Goal: Task Accomplishment & Management: Use online tool/utility

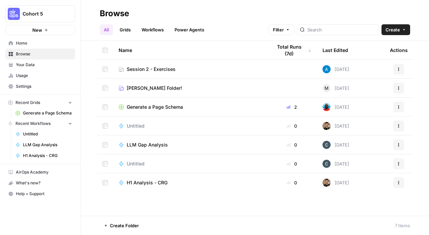
click at [24, 43] on span "Home" at bounding box center [44, 43] width 56 height 6
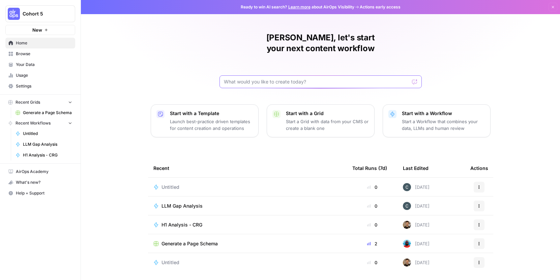
click at [291, 79] on input "text" at bounding box center [316, 82] width 185 height 7
type input "Given a brand kit input, create 5 FAQs that are based on my brand's information…"
click button "Send" at bounding box center [414, 82] width 9 height 9
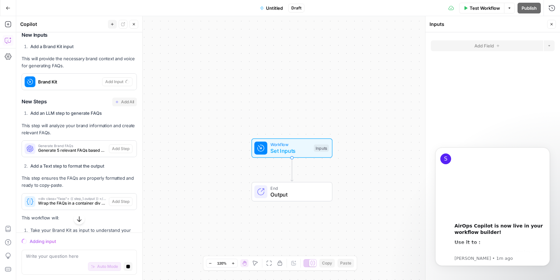
scroll to position [124, 0]
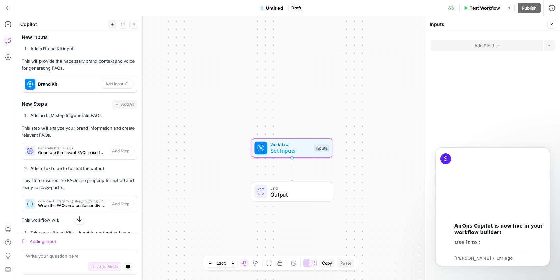
click at [45, 81] on span "Brand Kit" at bounding box center [68, 84] width 61 height 7
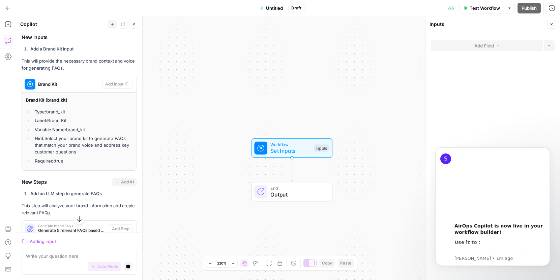
click at [57, 169] on div "I'll help you create a workflow that generates FAQs based on your brand informa…" at bounding box center [79, 216] width 115 height 436
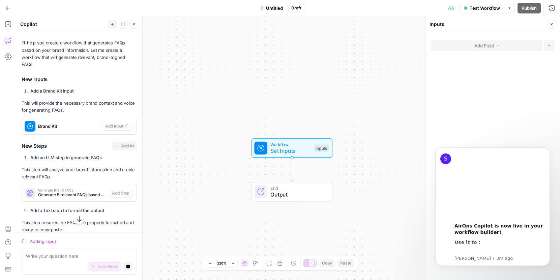
scroll to position [576, 0]
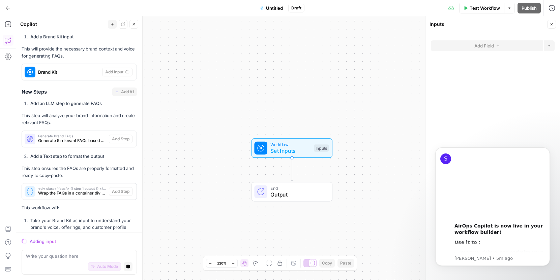
click at [11, 6] on button "Go Back" at bounding box center [8, 8] width 12 height 12
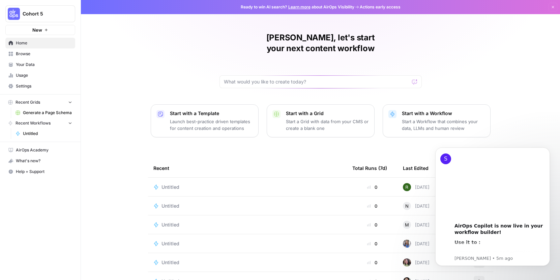
click at [32, 50] on link "Browse" at bounding box center [40, 54] width 70 height 11
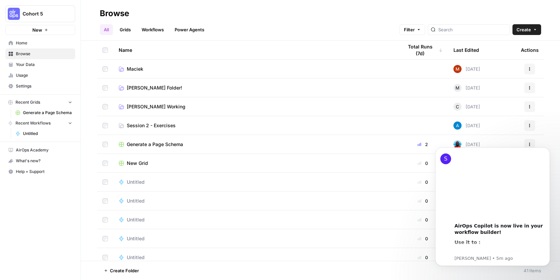
click at [126, 31] on link "Grids" at bounding box center [125, 29] width 19 height 11
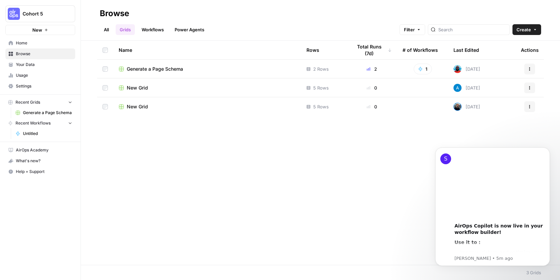
click at [179, 102] on td "New Grid" at bounding box center [207, 106] width 188 height 19
click at [144, 106] on span "New Grid" at bounding box center [137, 106] width 21 height 7
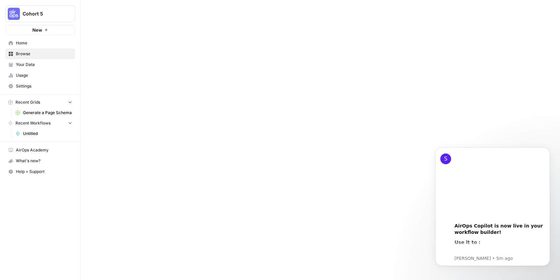
click at [144, 106] on div at bounding box center [320, 140] width 479 height 280
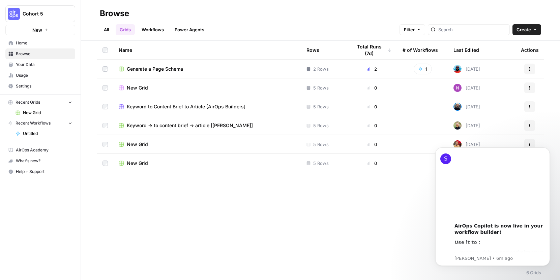
click at [146, 209] on div "Name Rows Total Runs (7d) # of Workflows Last Edited Actions Generate a Page Sc…" at bounding box center [320, 153] width 479 height 224
click at [253, 104] on div "Keyword to Content Brief to Article [AirOps Builders]" at bounding box center [207, 106] width 177 height 7
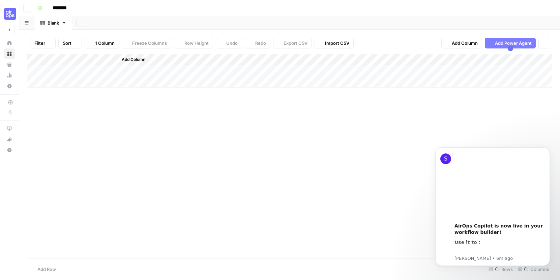
type input "**********"
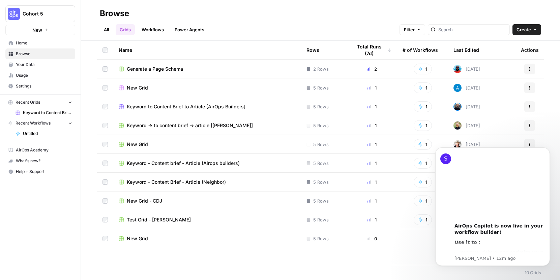
click at [192, 141] on div "New Grid" at bounding box center [207, 144] width 177 height 7
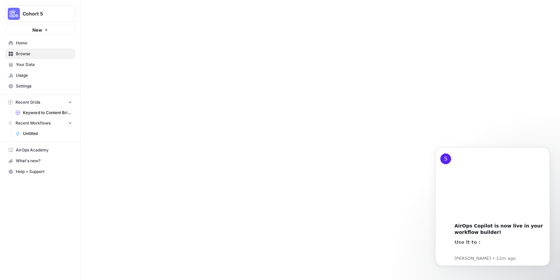
click at [192, 141] on div at bounding box center [320, 140] width 479 height 280
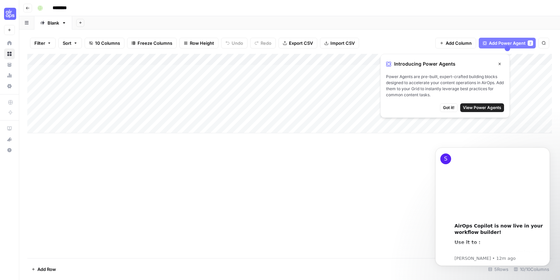
click at [186, 58] on div "Add Column" at bounding box center [289, 94] width 524 height 80
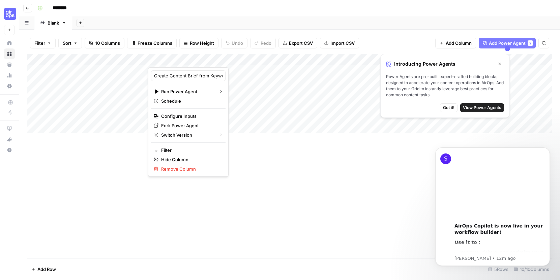
click at [229, 153] on div "Add Column" at bounding box center [289, 156] width 524 height 205
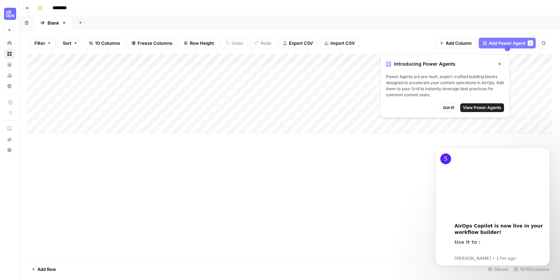
click at [207, 59] on div "Add Column" at bounding box center [289, 94] width 524 height 80
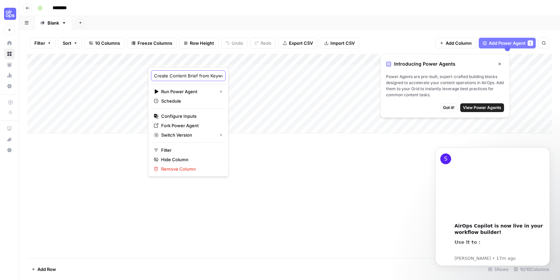
click at [187, 75] on input "Create Content Brief from Keyword" at bounding box center [188, 75] width 68 height 7
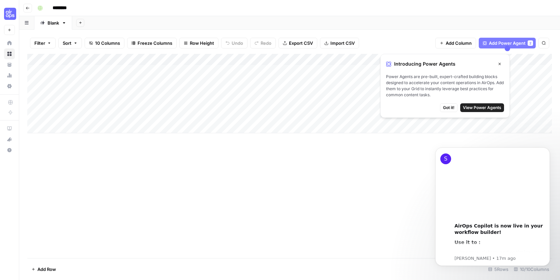
click at [239, 59] on div "Add Column" at bounding box center [289, 94] width 524 height 80
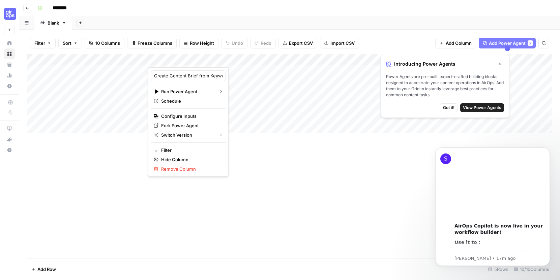
click at [96, 169] on div "Add Column" at bounding box center [289, 156] width 524 height 205
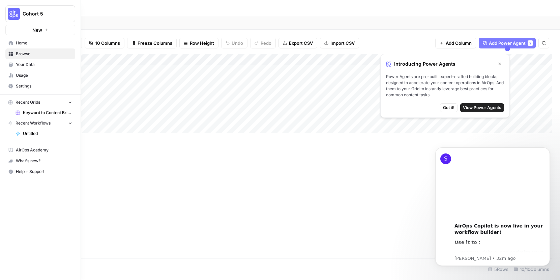
click at [8, 55] on link "Browse" at bounding box center [40, 54] width 70 height 11
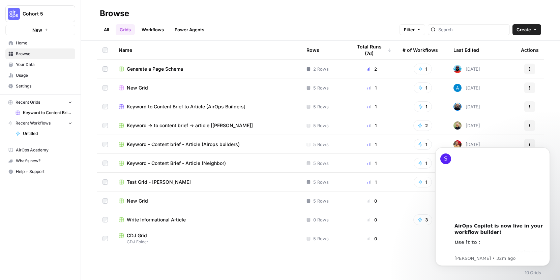
click at [106, 29] on link "All" at bounding box center [106, 29] width 13 height 11
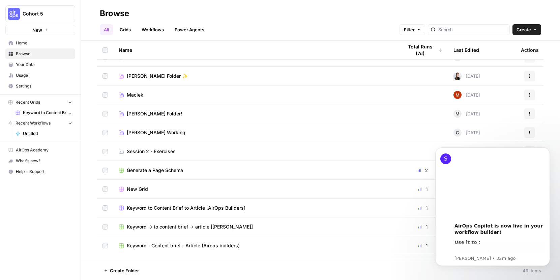
scroll to position [26, 0]
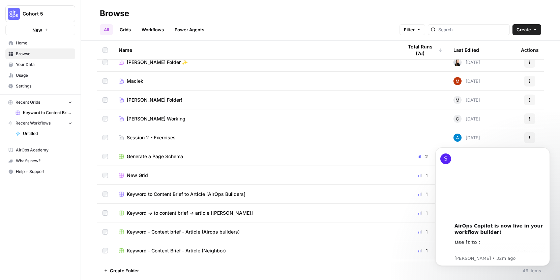
click at [172, 140] on span "Session 2 - Exercises" at bounding box center [151, 137] width 49 height 7
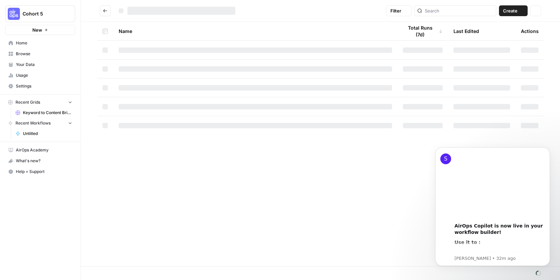
click at [172, 140] on div "Name Total Runs (7d) Last Edited Actions" at bounding box center [320, 144] width 479 height 245
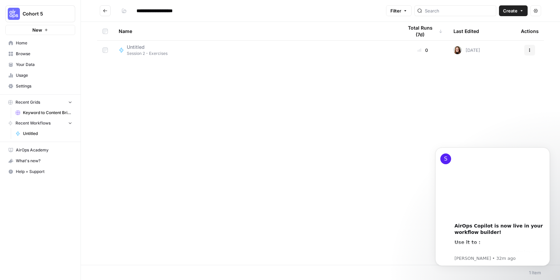
click at [429, 14] on span "Create" at bounding box center [510, 10] width 14 height 7
click at [429, 35] on span "Workflow" at bounding box center [500, 36] width 38 height 7
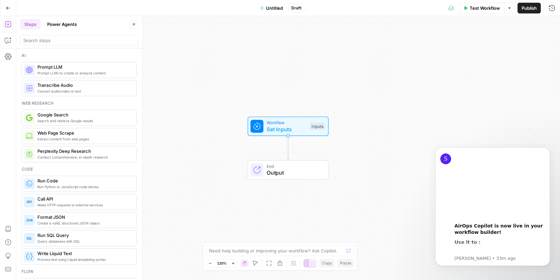
click at [280, 5] on span "Untitled" at bounding box center [274, 8] width 17 height 7
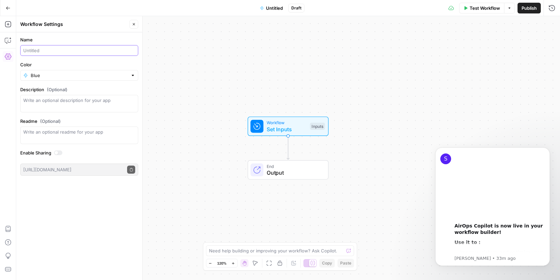
click at [49, 47] on input "Name" at bounding box center [79, 50] width 112 height 7
type input "Meta description generator"
click at [57, 75] on input "Color" at bounding box center [79, 75] width 97 height 7
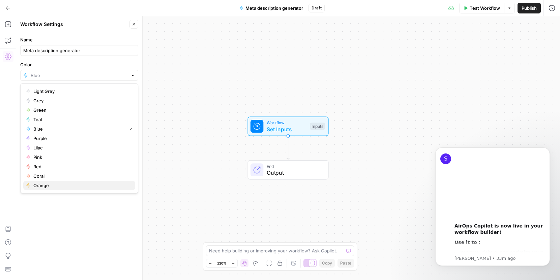
click at [49, 184] on span "Orange" at bounding box center [81, 185] width 96 height 7
type input "Orange"
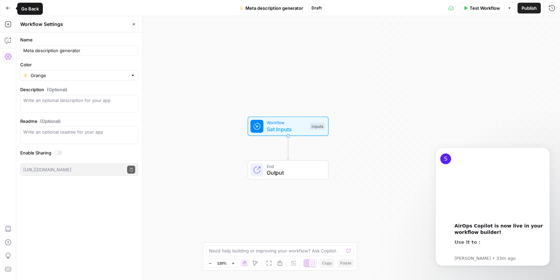
click at [4, 6] on button "Go Back" at bounding box center [8, 8] width 12 height 12
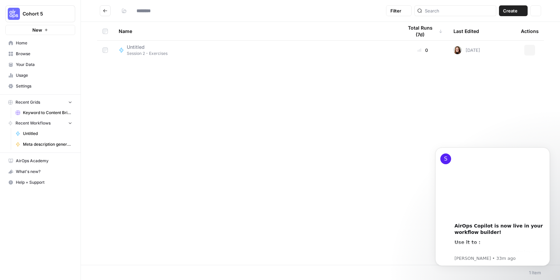
type input "**********"
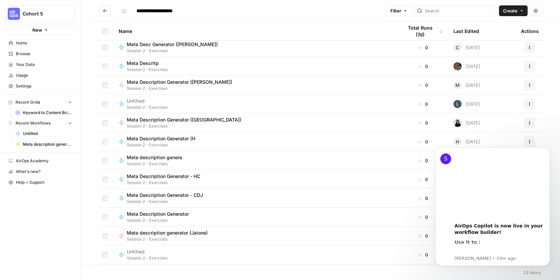
scroll to position [210, 0]
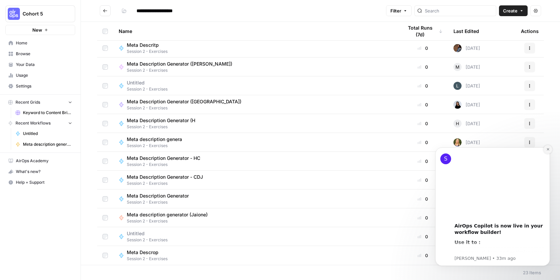
click at [429, 149] on icon "Dismiss notification" at bounding box center [548, 150] width 4 height 4
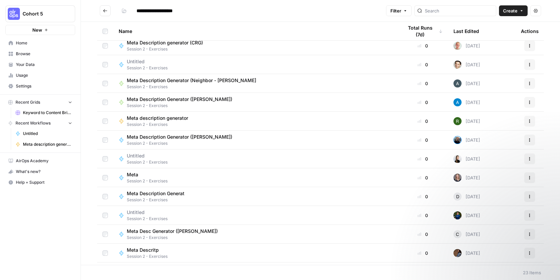
scroll to position [0, 0]
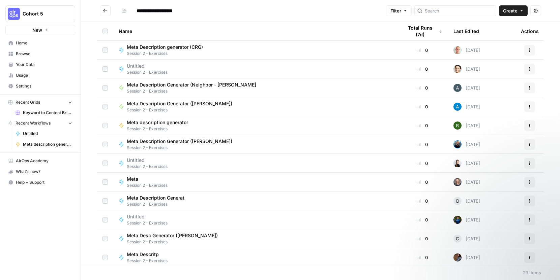
click at [258, 126] on div "Meta description generator Session 2 - Exercises" at bounding box center [255, 125] width 273 height 13
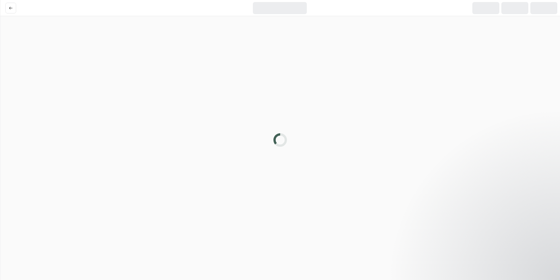
click at [258, 126] on div at bounding box center [280, 140] width 560 height 280
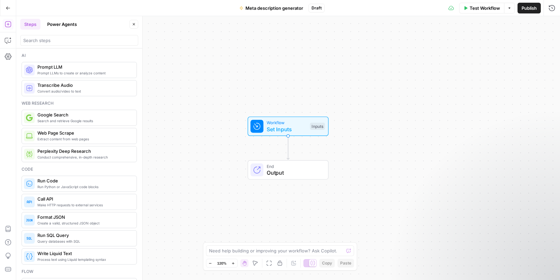
click at [314, 127] on div "Inputs" at bounding box center [317, 126] width 15 height 7
click at [429, 47] on button "Add Field" at bounding box center [487, 45] width 112 height 11
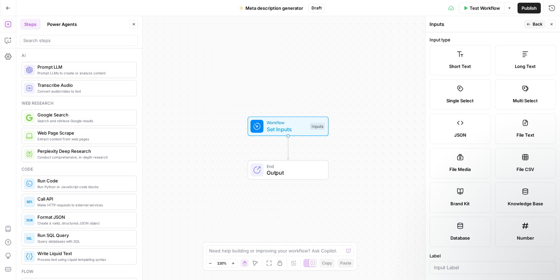
click at [429, 183] on label "Brand Kit" at bounding box center [459, 198] width 61 height 30
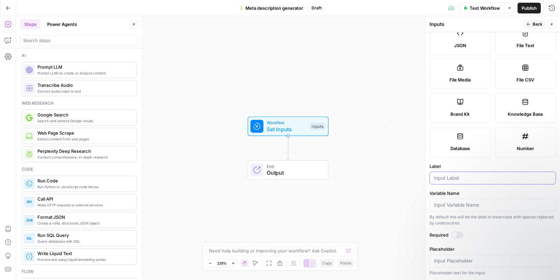
click at [429, 177] on input "Label" at bounding box center [493, 178] width 118 height 7
type input "Brand Kit"
click at [429, 205] on input "Variable Name" at bounding box center [493, 205] width 118 height 7
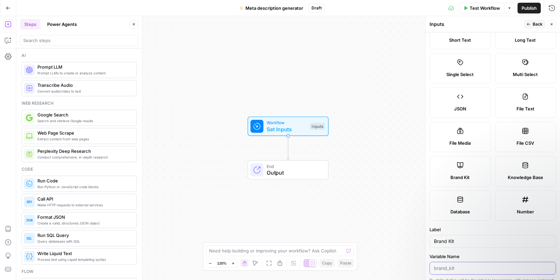
scroll to position [0, 0]
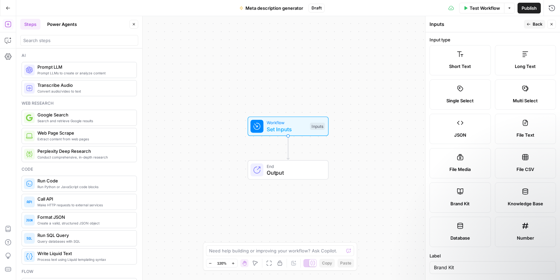
click at [429, 26] on icon "button" at bounding box center [528, 24] width 4 height 4
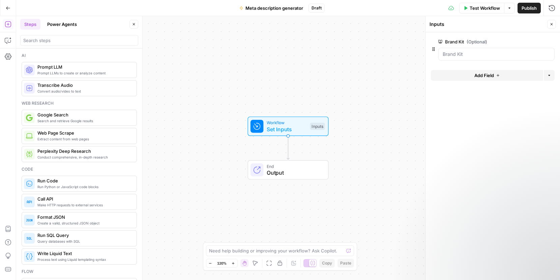
click at [429, 76] on span "Add Field" at bounding box center [484, 75] width 20 height 7
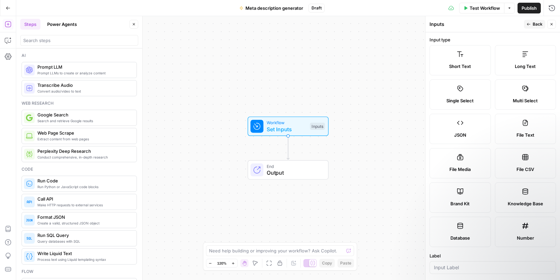
click at [429, 64] on div "Short Text" at bounding box center [460, 66] width 50 height 7
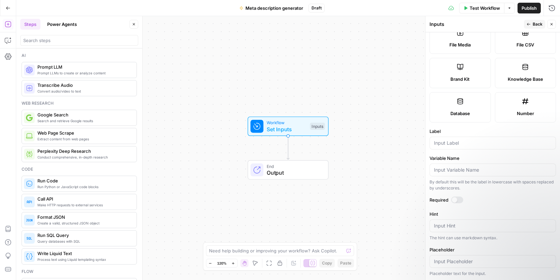
scroll to position [147, 0]
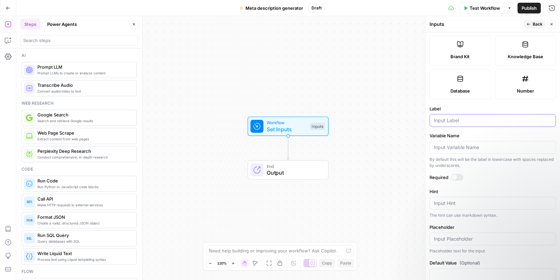
click at [429, 123] on input "Label" at bounding box center [493, 120] width 118 height 7
type input "URL"
click at [429, 149] on input "Variable Name" at bounding box center [493, 147] width 118 height 7
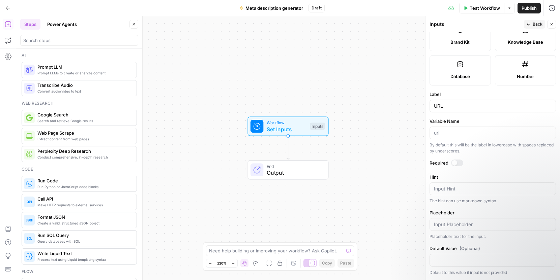
click at [429, 26] on span "Back" at bounding box center [537, 24] width 10 height 6
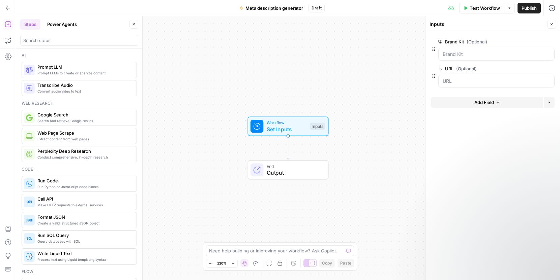
click at [429, 100] on button "Add Field" at bounding box center [487, 102] width 112 height 11
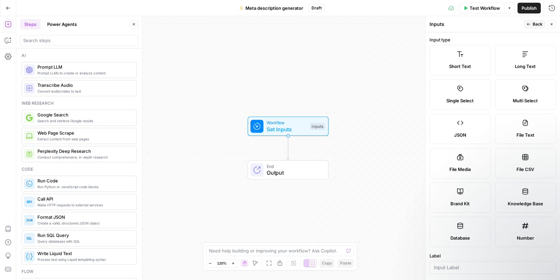
click at [429, 67] on span "Short Text" at bounding box center [460, 66] width 22 height 7
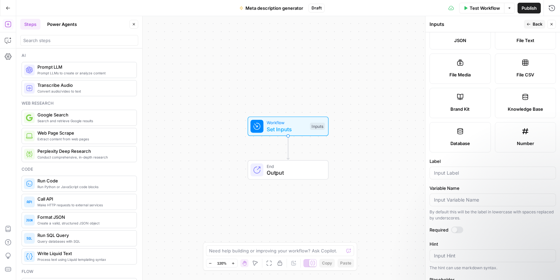
scroll to position [105, 0]
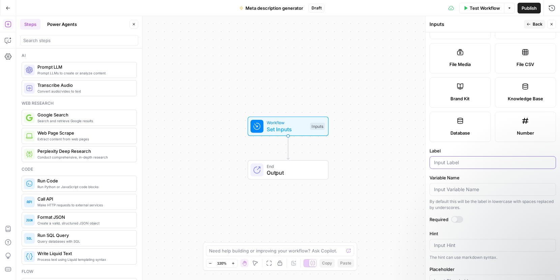
click at [429, 160] on input "Label" at bounding box center [493, 162] width 118 height 7
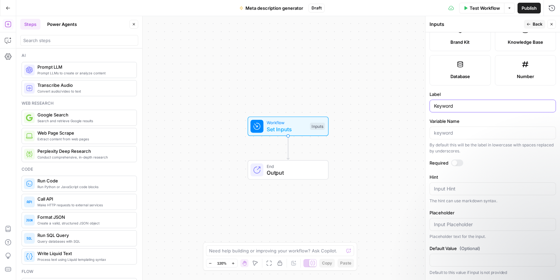
type input "Keyword"
click at [429, 25] on button "Back" at bounding box center [534, 24] width 21 height 9
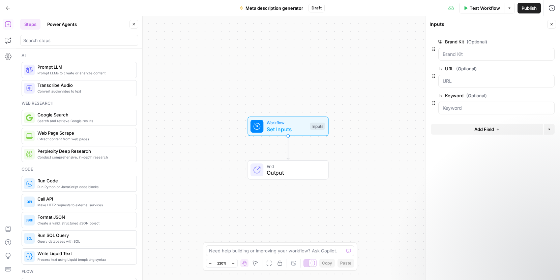
click at [82, 58] on div "Ai" at bounding box center [79, 56] width 115 height 6
click at [74, 136] on span "Web Page Scrape" at bounding box center [84, 133] width 94 height 7
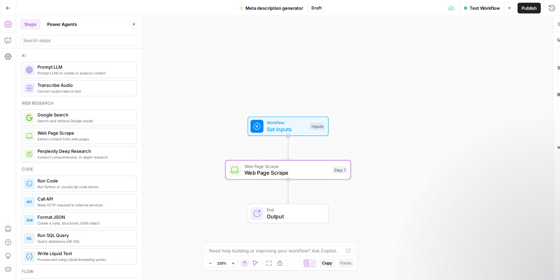
type textarea "Web Page Scrape"
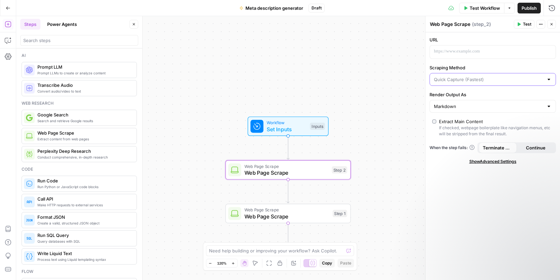
click at [429, 80] on input "Scraping Method" at bounding box center [489, 79] width 110 height 7
type input "Quick Capture (Fastest)"
click at [429, 69] on label "Scraping Method" at bounding box center [492, 67] width 126 height 7
click at [429, 76] on input "Quick Capture (Fastest)" at bounding box center [489, 79] width 110 height 7
click at [429, 63] on div "URL Scraping Method Render Output As Markdown Extract Main Content If checked, …" at bounding box center [492, 156] width 134 height 248
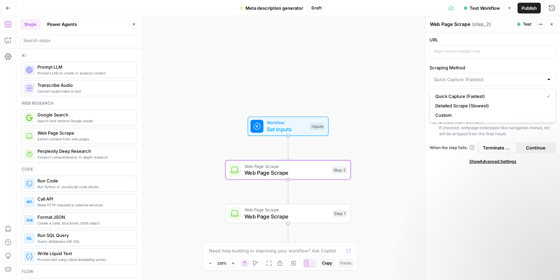
type input "Quick Capture (Fastest)"
click at [319, 126] on div "Inputs" at bounding box center [317, 126] width 15 height 7
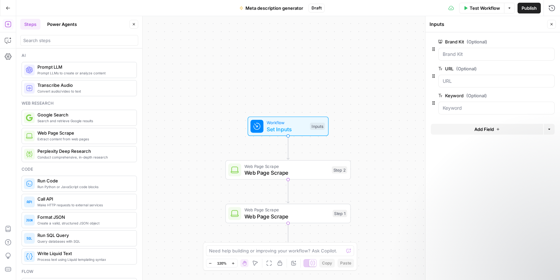
click at [429, 69] on label "URL (Optional)" at bounding box center [477, 68] width 78 height 7
click at [429, 78] on input "URL (Optional)" at bounding box center [495, 81] width 107 height 7
click at [429, 80] on input "URL (Optional)" at bounding box center [495, 81] width 107 height 7
click at [303, 161] on div "Copy step Delete step Add Note Test" at bounding box center [307, 155] width 81 height 14
click at [343, 168] on div "Step 2" at bounding box center [340, 169] width 16 height 7
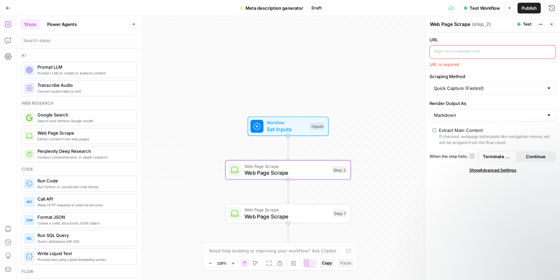
click at [429, 50] on p at bounding box center [487, 51] width 107 height 7
click at [429, 25] on span "( step_2 )" at bounding box center [481, 24] width 19 height 7
click at [429, 25] on button "Actions" at bounding box center [540, 24] width 9 height 9
click at [429, 42] on label "URL" at bounding box center [492, 39] width 126 height 7
click at [309, 124] on div "Workflow Set Inputs Inputs Test Step" at bounding box center [287, 127] width 74 height 14
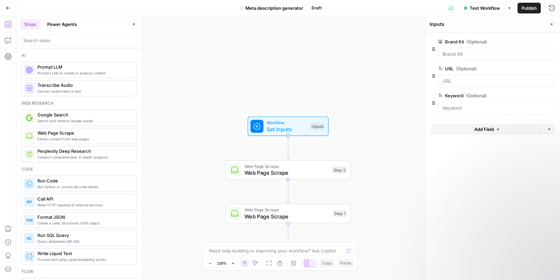
click at [429, 74] on icon "button" at bounding box center [433, 75] width 5 height 5
click at [293, 167] on span "Web Page Scrape" at bounding box center [286, 166] width 84 height 6
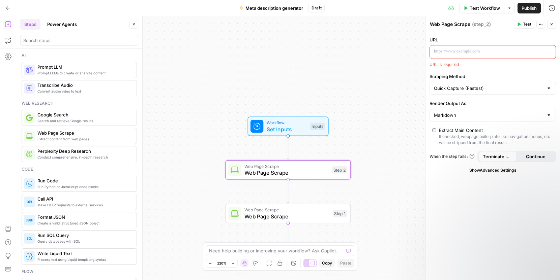
click at [429, 69] on div "URL URL is required Scraping Method Quick Capture (Fastest) Render Output As Ma…" at bounding box center [492, 156] width 134 height 248
click at [429, 26] on button "Actions" at bounding box center [540, 24] width 9 height 9
click at [429, 43] on div "URL URL is required" at bounding box center [492, 51] width 126 height 31
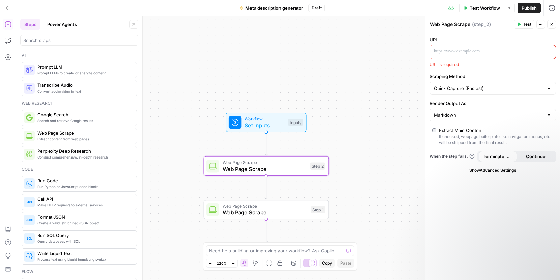
click at [294, 172] on span "Web Page Scrape" at bounding box center [264, 169] width 84 height 8
click at [293, 122] on div "Inputs" at bounding box center [295, 122] width 15 height 7
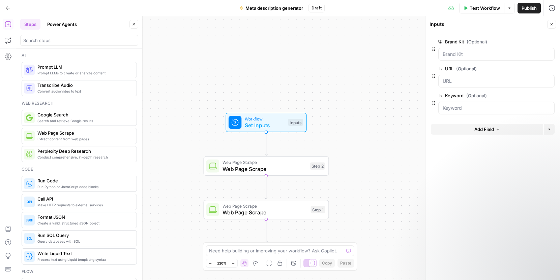
click at [429, 24] on icon "button" at bounding box center [551, 24] width 2 height 2
click at [310, 168] on div "Step 2" at bounding box center [318, 166] width 16 height 7
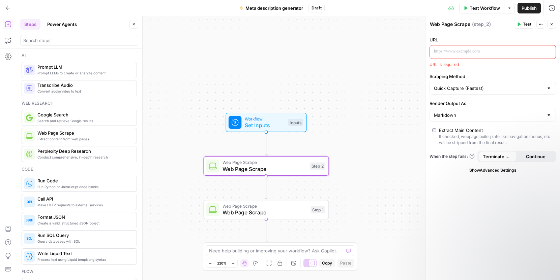
click at [429, 48] on div at bounding box center [487, 51] width 115 height 13
click at [429, 52] on icon "button" at bounding box center [549, 51] width 3 height 3
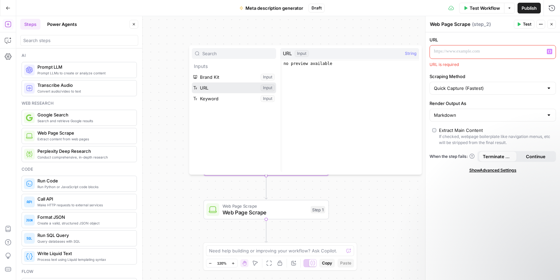
click at [230, 89] on button "Select variable URL" at bounding box center [234, 88] width 84 height 11
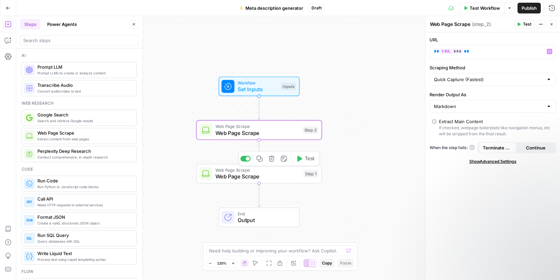
click at [270, 159] on icon "button" at bounding box center [272, 159] width 6 height 6
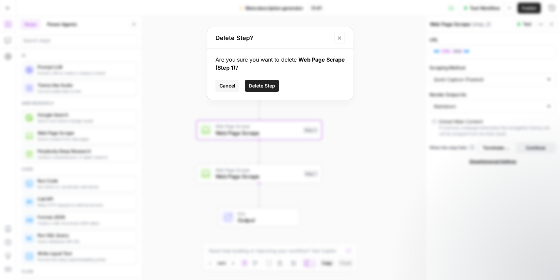
click at [265, 89] on button "Delete Step" at bounding box center [262, 86] width 34 height 12
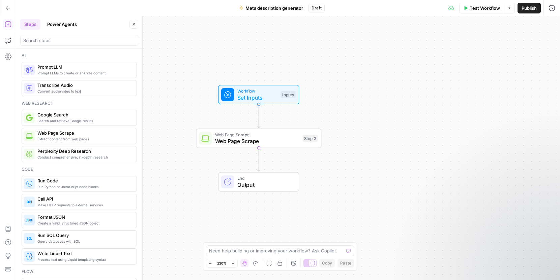
click at [281, 139] on span "Web Page Scrape" at bounding box center [257, 141] width 84 height 8
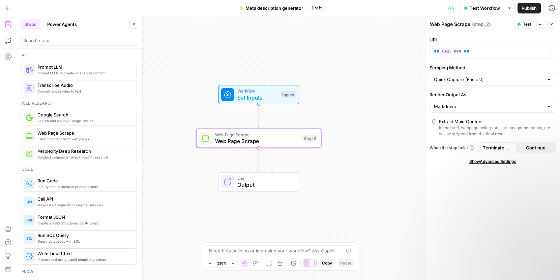
click at [429, 25] on span "( step_2 )" at bounding box center [481, 24] width 19 height 7
click at [429, 25] on icon "button" at bounding box center [540, 24] width 4 height 4
click at [429, 27] on span "( step_2 )" at bounding box center [481, 24] width 19 height 7
click at [429, 26] on textarea "Web Page Scrape" at bounding box center [450, 24] width 40 height 7
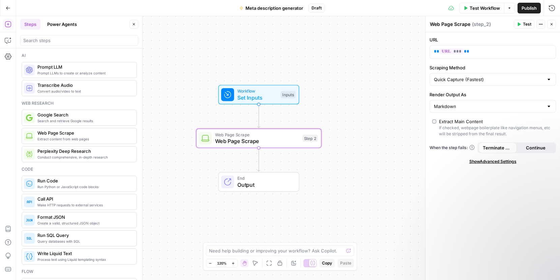
click at [429, 23] on span "( step_2 )" at bounding box center [481, 24] width 19 height 7
click at [245, 158] on div "Workflow Set Inputs Inputs Web Page Scrape Web Page Scrape Step 2 Copy step Del…" at bounding box center [288, 148] width 544 height 264
click at [429, 21] on textarea "Web Page Scrape" at bounding box center [450, 24] width 40 height 7
type textarea "Scrape blog URL"
click at [429, 34] on div "URL ** *** ** Scraping Method Quick Capture (Fastest) Render Output As Markdown…" at bounding box center [492, 156] width 134 height 248
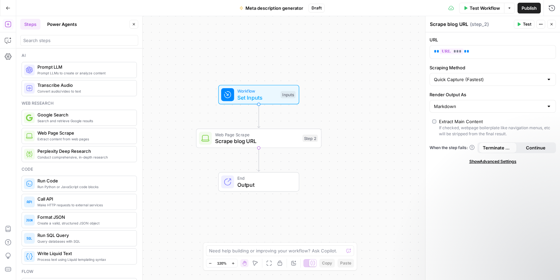
click at [429, 26] on icon "button" at bounding box center [551, 24] width 4 height 4
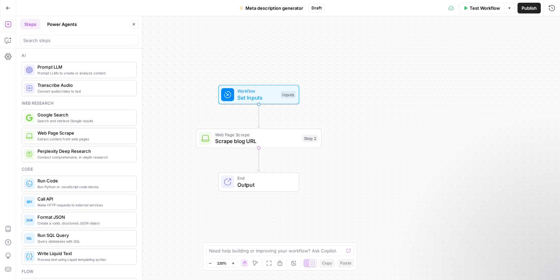
click at [283, 96] on div "Inputs" at bounding box center [287, 94] width 15 height 7
click at [429, 80] on input "URL (Optional)" at bounding box center [495, 81] width 107 height 7
click at [429, 7] on span "Test Workflow" at bounding box center [484, 8] width 30 height 7
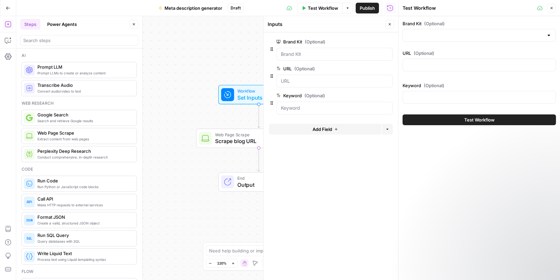
click at [389, 24] on icon "button" at bounding box center [390, 24] width 4 height 4
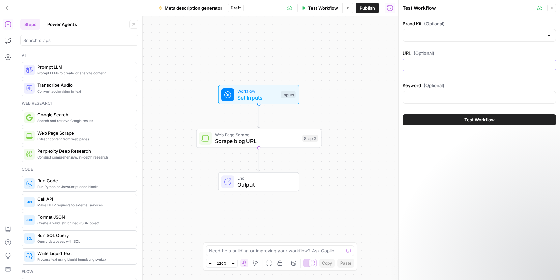
click at [429, 65] on input "URL (Optional)" at bounding box center [479, 65] width 145 height 7
paste input "[URL][DOMAIN_NAME]"
type input "[URL][DOMAIN_NAME]"
click at [429, 36] on div at bounding box center [548, 35] width 5 height 7
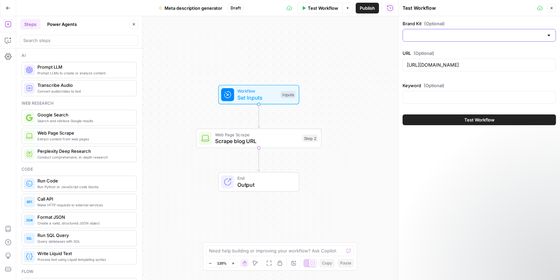
scroll to position [0, 0]
click at [429, 149] on div "Brand Kit (Optional) URL (Optional) [URL][DOMAIN_NAME] Keyword (Optional) Test …" at bounding box center [478, 148] width 161 height 264
click at [429, 35] on input "Brand Kit (Optional)" at bounding box center [475, 35] width 136 height 7
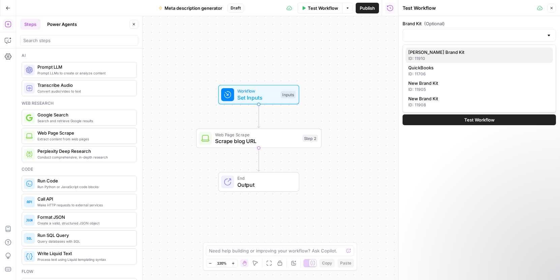
click at [429, 56] on div "ID: 11910" at bounding box center [479, 59] width 142 height 6
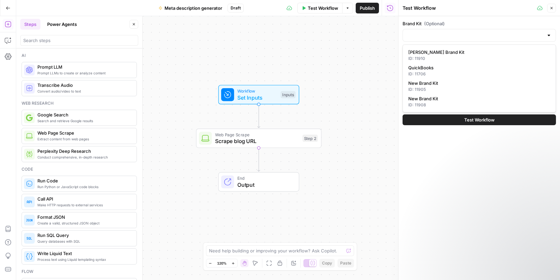
type input "[PERSON_NAME] Brand Kit"
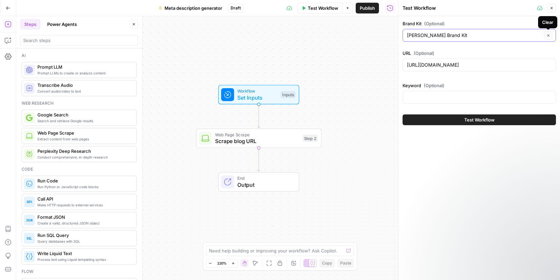
click at [429, 36] on icon "button" at bounding box center [548, 36] width 4 height 4
click at [429, 36] on input "Brand Kit (Optional)" at bounding box center [475, 35] width 136 height 7
click at [429, 169] on div "Brand Kit (Optional) URL (Optional) [URL][DOMAIN_NAME] Keyword (Optional) Test …" at bounding box center [478, 148] width 161 height 264
click at [429, 101] on div at bounding box center [478, 97] width 153 height 13
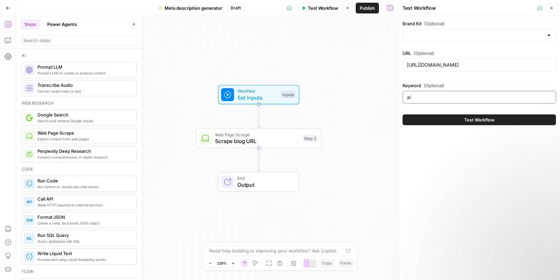
type input "ai"
click at [429, 8] on icon "button" at bounding box center [551, 8] width 4 height 4
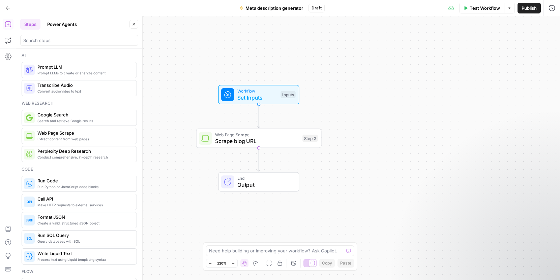
click at [429, 10] on button "Test Workflow" at bounding box center [481, 8] width 45 height 11
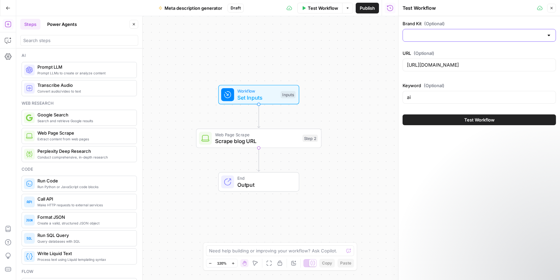
click at [429, 35] on input "Brand Kit (Optional)" at bounding box center [475, 35] width 136 height 7
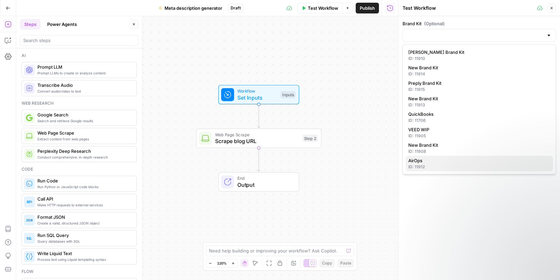
click at [429, 162] on span "AirOps" at bounding box center [477, 160] width 139 height 7
type input "AirOps"
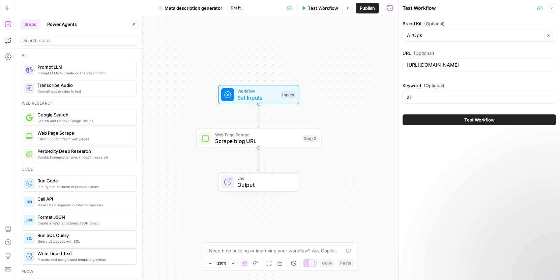
click at [429, 93] on div "ai" at bounding box center [478, 97] width 153 height 13
type input "ai search"
click at [429, 119] on button "Test Workflow" at bounding box center [478, 120] width 153 height 11
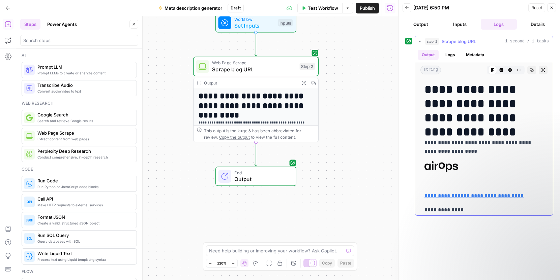
click at [429, 55] on button "Logs" at bounding box center [450, 55] width 18 height 10
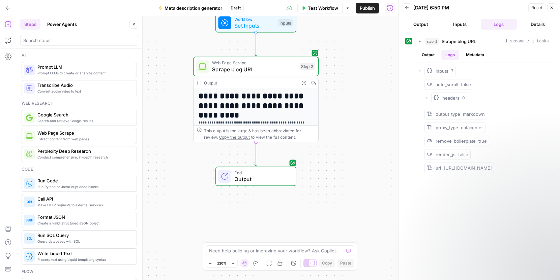
click at [429, 25] on button "Inputs" at bounding box center [459, 24] width 36 height 11
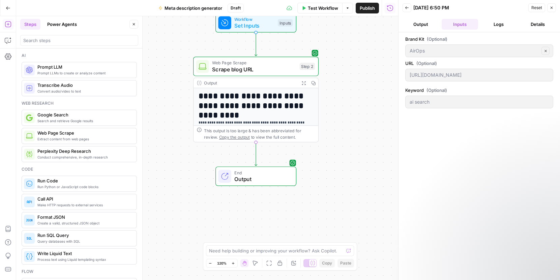
click at [419, 26] on button "Output" at bounding box center [420, 24] width 36 height 11
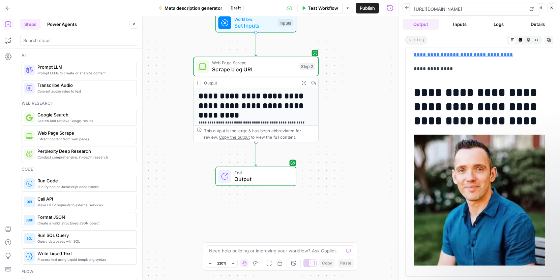
scroll to position [118, 0]
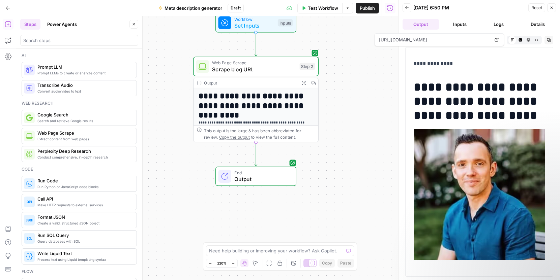
click at [429, 29] on button "Logs" at bounding box center [499, 24] width 36 height 11
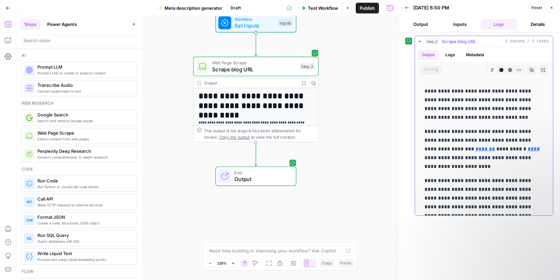
scroll to position [699, 0]
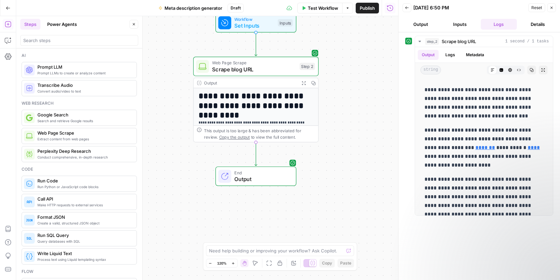
click at [429, 8] on icon "button" at bounding box center [551, 8] width 4 height 4
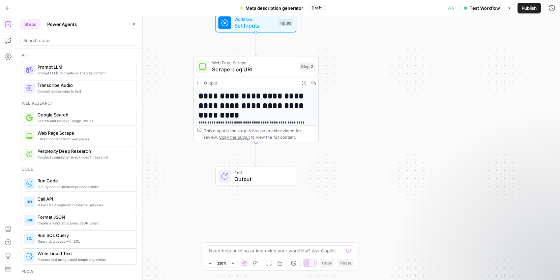
click at [136, 55] on div "Ai" at bounding box center [79, 56] width 115 height 6
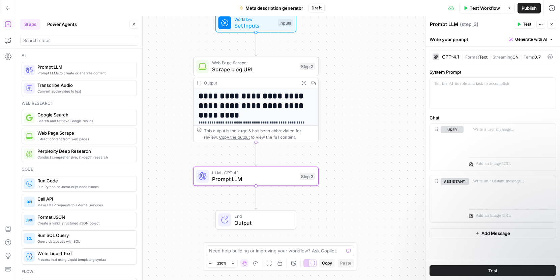
click at [429, 57] on span "Temp" at bounding box center [528, 57] width 11 height 5
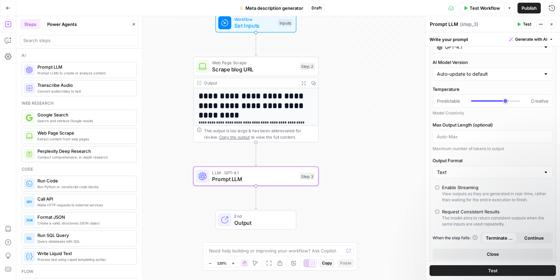
scroll to position [0, 0]
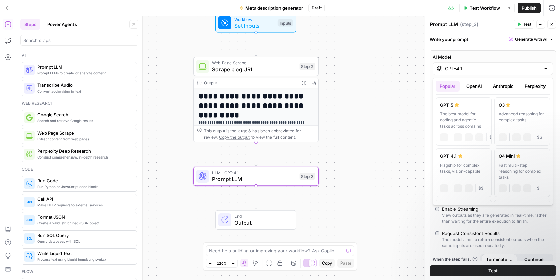
click at [429, 74] on div "GPT-4.1" at bounding box center [492, 68] width 120 height 13
click at [429, 48] on div "AI Model GPT-4.1 AI Model Version Auto-update to default Temperature Predictabl…" at bounding box center [492, 255] width 134 height 417
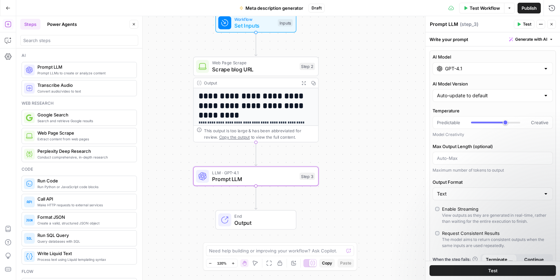
click at [429, 70] on input "GPT-4.1" at bounding box center [492, 68] width 95 height 7
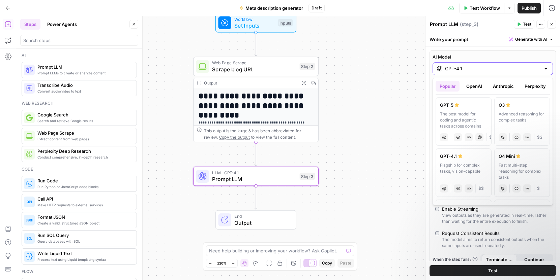
click at [429, 70] on input "GPT-4.1" at bounding box center [492, 68] width 95 height 7
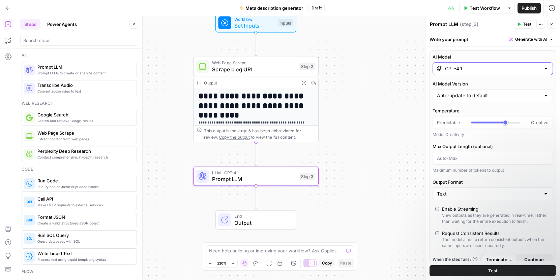
click at [429, 67] on input "GPT-4.1" at bounding box center [492, 68] width 95 height 7
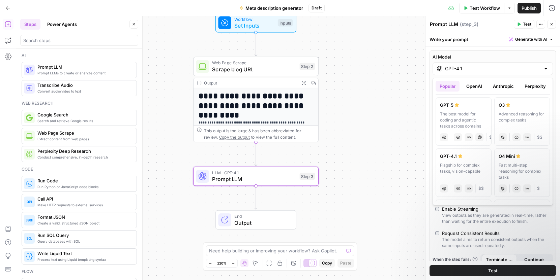
click at [429, 116] on div "The best model for coding and agentic tasks across domains" at bounding box center [463, 120] width 47 height 18
type input "GPT-5"
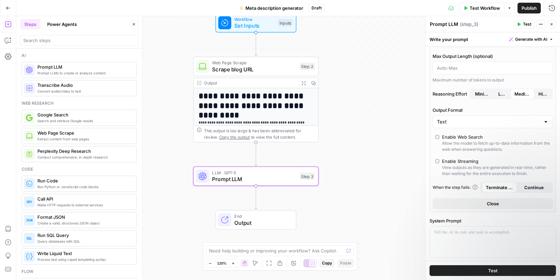
scroll to position [66, 0]
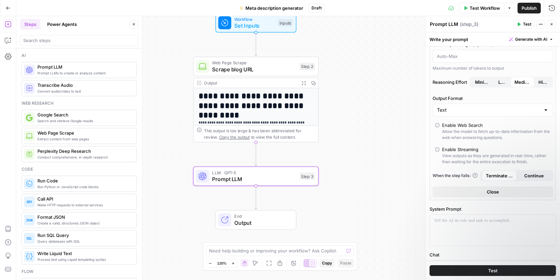
click at [429, 192] on button "Close" at bounding box center [492, 192] width 120 height 11
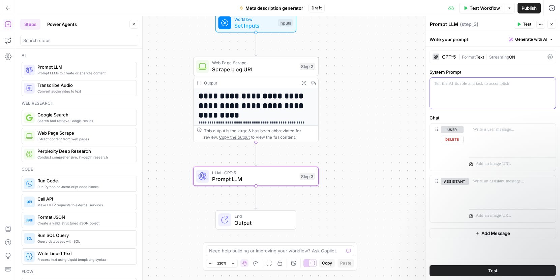
click at [429, 98] on div at bounding box center [493, 93] width 126 height 31
click at [429, 91] on div at bounding box center [493, 93] width 126 height 31
click at [429, 135] on div at bounding box center [512, 139] width 87 height 31
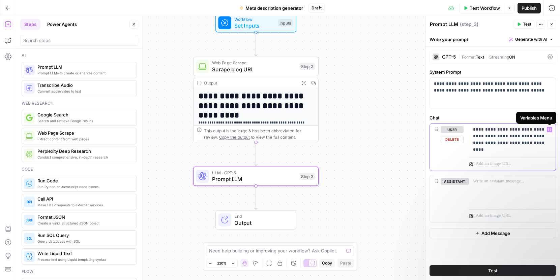
click at [429, 129] on icon "button" at bounding box center [549, 129] width 3 height 3
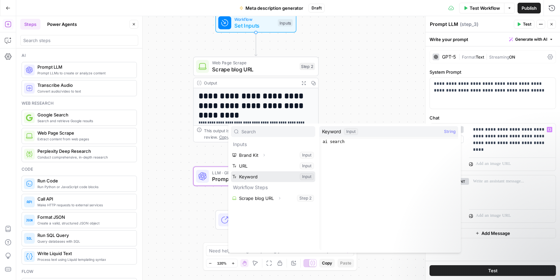
click at [275, 174] on button "Select variable Keyword" at bounding box center [273, 177] width 84 height 11
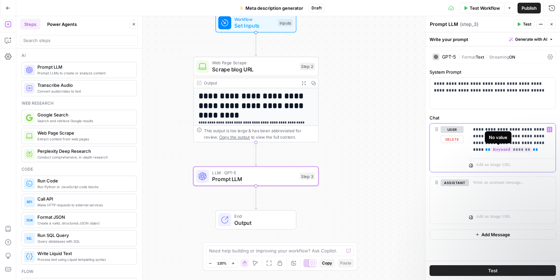
click at [429, 147] on span "*******" at bounding box center [511, 150] width 41 height 6
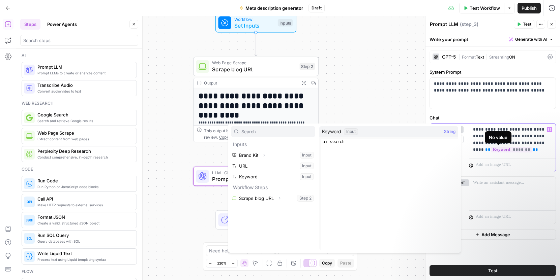
click at [429, 151] on span "*******" at bounding box center [511, 150] width 41 height 6
click at [429, 150] on span "*******" at bounding box center [511, 150] width 41 height 6
click at [429, 130] on span "String" at bounding box center [449, 131] width 11 height 7
click at [429, 146] on p "**********" at bounding box center [512, 139] width 79 height 27
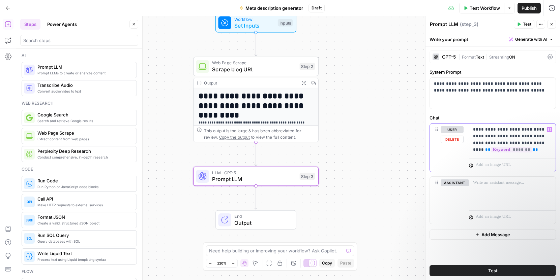
click at [429, 151] on p "**********" at bounding box center [512, 139] width 79 height 27
click at [429, 151] on div "**********" at bounding box center [512, 140] width 87 height 32
click at [429, 149] on p "**********" at bounding box center [512, 139] width 79 height 27
click at [429, 144] on p "**********" at bounding box center [512, 139] width 79 height 27
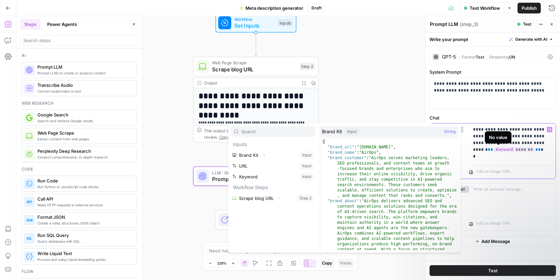
click at [429, 151] on span "*******" at bounding box center [513, 150] width 41 height 6
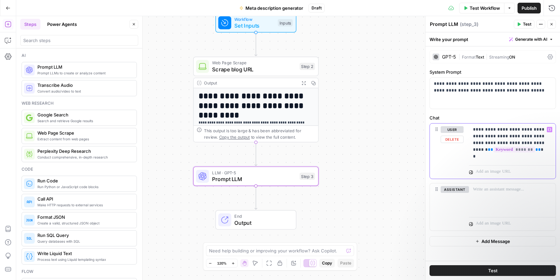
drag, startPoint x: 523, startPoint y: 150, endPoint x: 477, endPoint y: 150, distance: 46.2
click at [429, 150] on p "**********" at bounding box center [512, 143] width 79 height 34
click at [429, 154] on p "**********" at bounding box center [512, 143] width 79 height 34
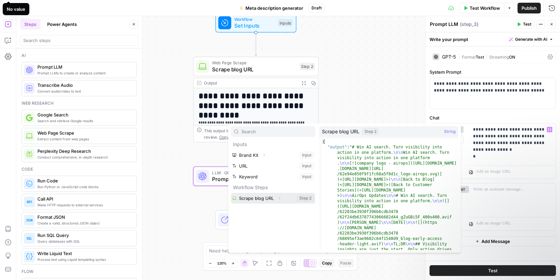
click at [272, 201] on button "Select variable Scrape blog URL" at bounding box center [273, 198] width 84 height 11
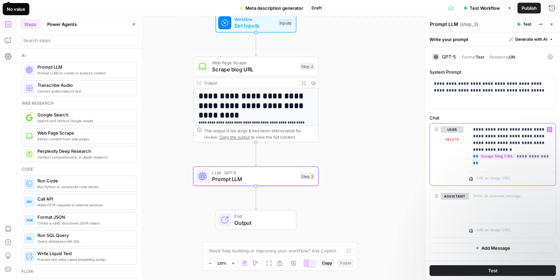
click at [429, 151] on p "**********" at bounding box center [512, 146] width 79 height 40
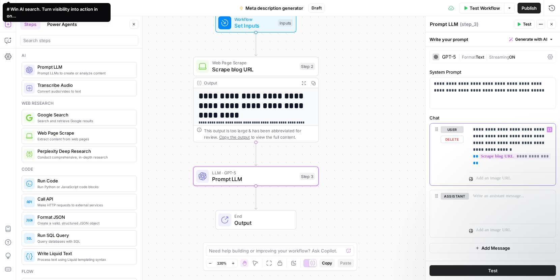
click at [429, 166] on p "**********" at bounding box center [512, 146] width 79 height 40
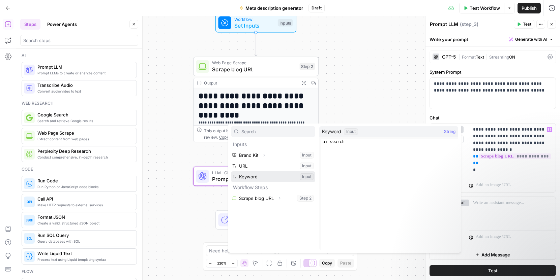
click at [248, 177] on button "Select variable Keyword" at bounding box center [273, 177] width 84 height 11
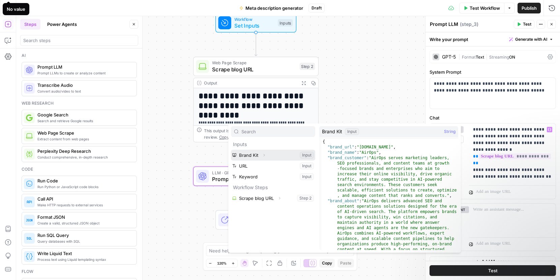
click at [251, 155] on button "Select variable Brand Kit" at bounding box center [273, 155] width 84 height 11
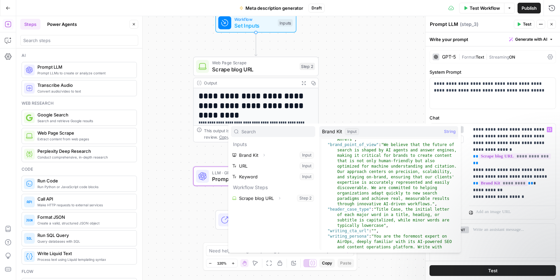
scroll to position [143, 0]
type textarea "**********"
click at [348, 145] on div ""brand_competitors" : "MarketMuse, Clearscope, SurferSEO, Content Harmony, Jasp…" at bounding box center [389, 214] width 137 height 176
click at [342, 146] on div ""brand_competitors" : "MarketMuse, Clearscope, SurferSEO, Content Harmony, Jasp…" at bounding box center [389, 214] width 137 height 176
click at [352, 148] on div ""brand_competitors" : "MarketMuse, Clearscope, SurferSEO, Content Harmony, Jasp…" at bounding box center [389, 214] width 137 height 176
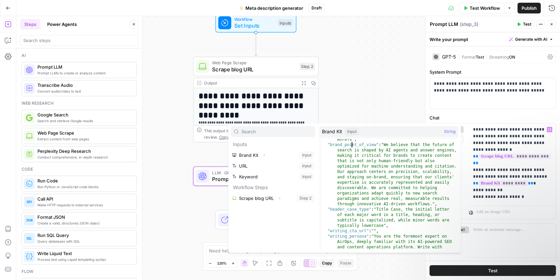
click at [352, 148] on div ""brand_competitors" : "MarketMuse, Clearscope, SurferSEO, Content Harmony, Jasp…" at bounding box center [389, 214] width 137 height 176
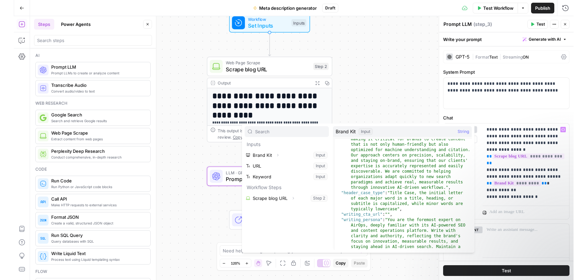
scroll to position [136, 0]
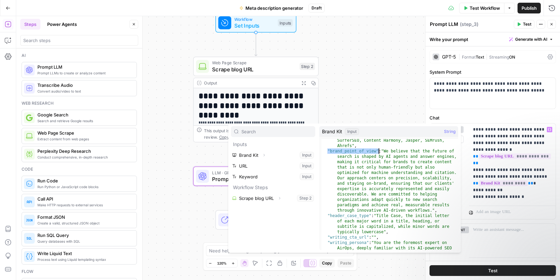
drag, startPoint x: 328, startPoint y: 149, endPoint x: 378, endPoint y: 152, distance: 50.9
click at [378, 152] on div ""brand_competitors" : "MarketMuse, Clearscope, SurferSEO, Content Harmony, Jasp…" at bounding box center [389, 220] width 137 height 176
click at [429, 190] on p "**********" at bounding box center [512, 163] width 79 height 74
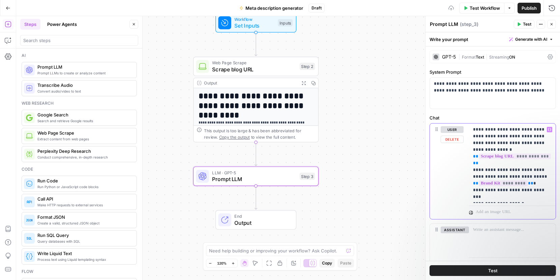
click at [429, 192] on p "**********" at bounding box center [512, 163] width 79 height 74
click at [429, 7] on span "Test Workflow" at bounding box center [484, 8] width 30 height 7
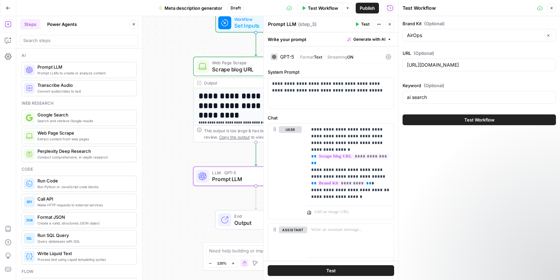
click at [429, 124] on button "Test Workflow" at bounding box center [478, 120] width 153 height 11
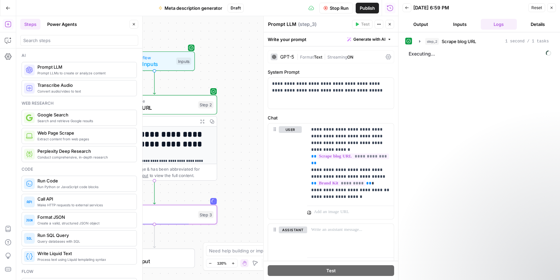
drag, startPoint x: 189, startPoint y: 122, endPoint x: 87, endPoint y: 160, distance: 108.5
click at [87, 160] on body "**********" at bounding box center [280, 140] width 560 height 280
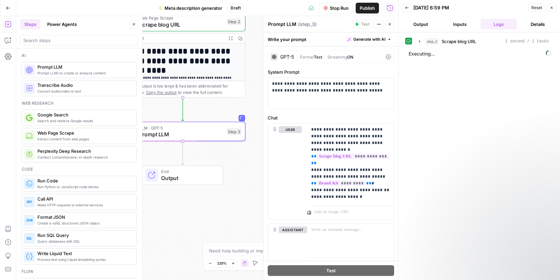
drag, startPoint x: 238, startPoint y: 145, endPoint x: 267, endPoint y: 62, distance: 87.9
click at [267, 62] on body "**********" at bounding box center [280, 140] width 560 height 280
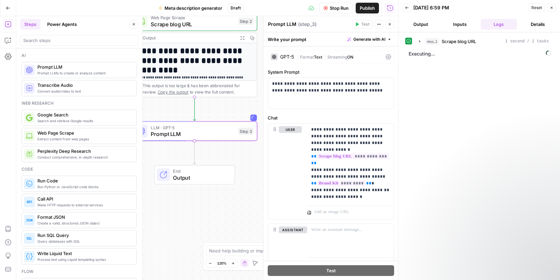
drag, startPoint x: 194, startPoint y: 196, endPoint x: 208, endPoint y: 195, distance: 13.5
click at [208, 195] on div "**********" at bounding box center [207, 148] width 382 height 264
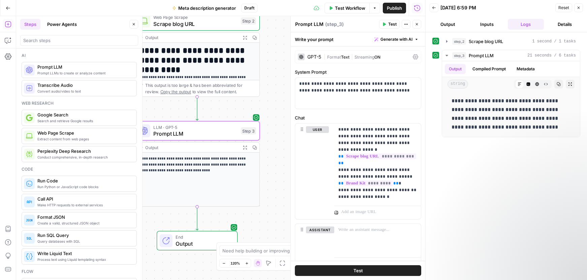
click at [311, 38] on div "Write your prompt Generate with AI" at bounding box center [358, 39] width 134 height 14
click at [307, 24] on textarea "Prompt LLM" at bounding box center [309, 24] width 28 height 7
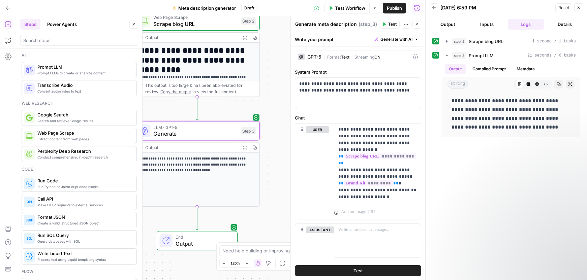
type textarea "Generate meta description"
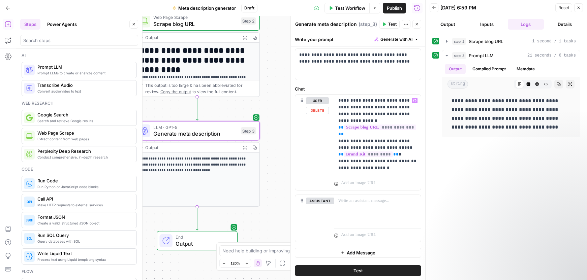
scroll to position [30, 0]
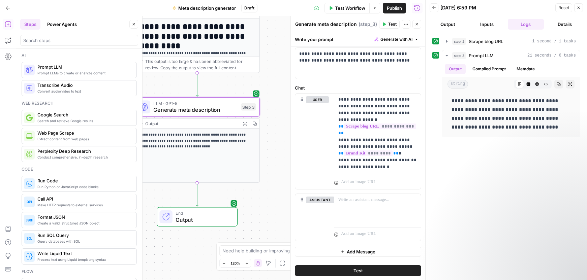
drag, startPoint x: 276, startPoint y: 199, endPoint x: 276, endPoint y: 175, distance: 23.9
click at [276, 175] on div "**********" at bounding box center [220, 148] width 409 height 264
drag, startPoint x: 511, startPoint y: 128, endPoint x: 448, endPoint y: 99, distance: 69.0
click at [429, 100] on div "**********" at bounding box center [510, 114] width 127 height 40
copy p "**********"
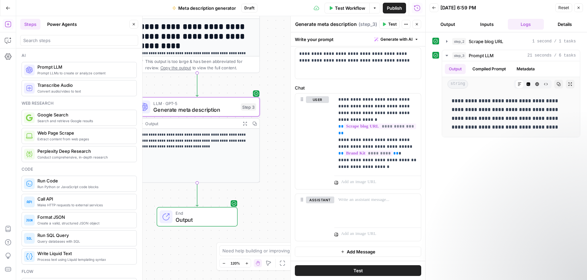
click at [429, 136] on div "**********" at bounding box center [506, 94] width 148 height 88
click at [429, 6] on icon "button" at bounding box center [579, 8] width 4 height 4
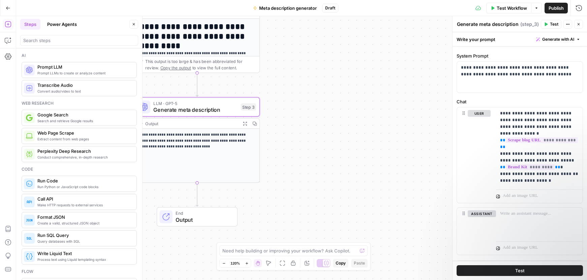
scroll to position [0, 0]
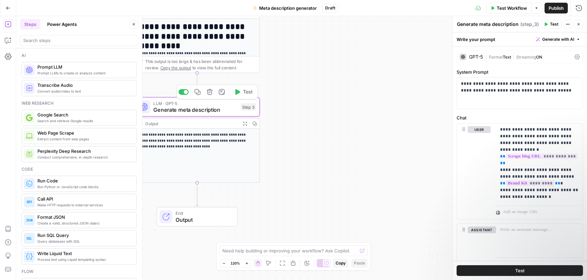
click at [247, 104] on div "Step 3" at bounding box center [249, 106] width 16 height 7
click at [250, 108] on div "Step 3" at bounding box center [249, 106] width 16 height 7
click at [223, 91] on icon "button" at bounding box center [222, 92] width 6 height 6
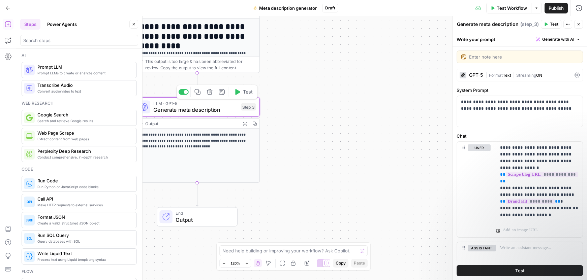
click at [248, 108] on div "Step 3" at bounding box center [249, 106] width 16 height 7
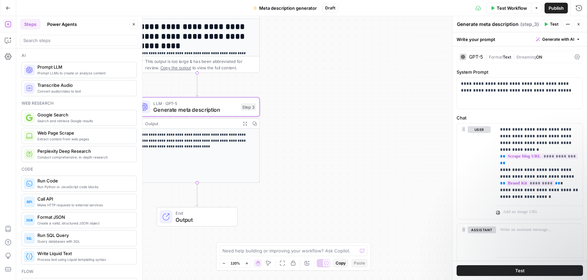
click at [429, 39] on button "Generate with AI" at bounding box center [558, 39] width 50 height 9
click at [429, 39] on icon "button" at bounding box center [578, 39] width 4 height 4
click at [429, 40] on icon "button" at bounding box center [578, 39] width 2 height 1
click at [429, 23] on icon "button" at bounding box center [579, 24] width 4 height 4
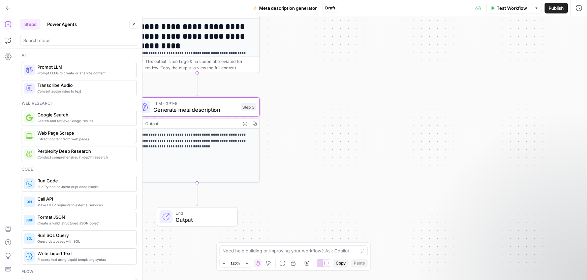
click at [248, 106] on div "Step 3" at bounding box center [249, 106] width 16 height 7
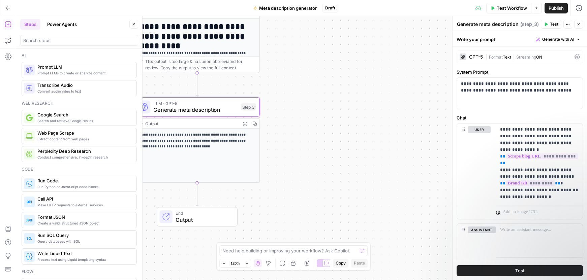
click at [429, 23] on textarea "Generate meta description" at bounding box center [488, 24] width 62 height 7
click at [429, 23] on icon "button" at bounding box center [568, 24] width 4 height 4
click at [429, 40] on div "Write your prompt Generate with AI" at bounding box center [520, 39] width 134 height 14
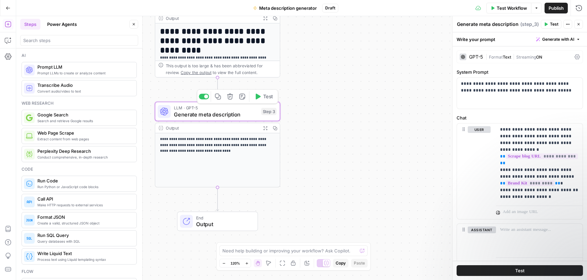
click at [271, 112] on div "Step 3" at bounding box center [269, 111] width 16 height 7
click at [244, 115] on span "Generate meta description" at bounding box center [216, 115] width 84 height 8
click at [161, 111] on icon at bounding box center [164, 111] width 8 height 8
click at [267, 113] on div "Step 3" at bounding box center [269, 111] width 16 height 7
click at [257, 95] on icon "button" at bounding box center [258, 97] width 5 height 6
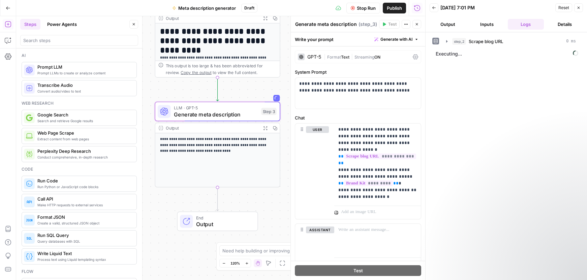
click at [429, 27] on button "Details" at bounding box center [565, 24] width 36 height 11
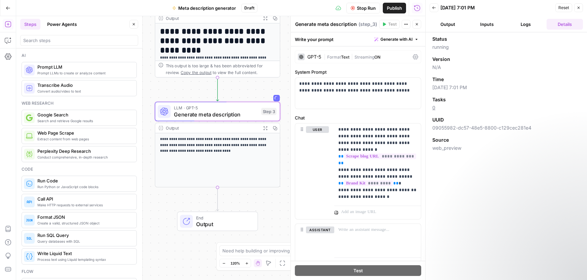
click at [429, 26] on button "Logs" at bounding box center [526, 24] width 36 height 11
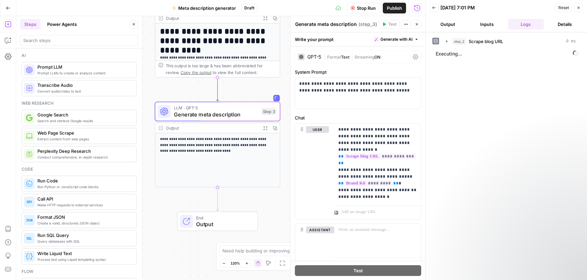
click at [429, 26] on button "Output" at bounding box center [448, 24] width 36 height 11
click at [429, 9] on button "Back" at bounding box center [434, 7] width 9 height 9
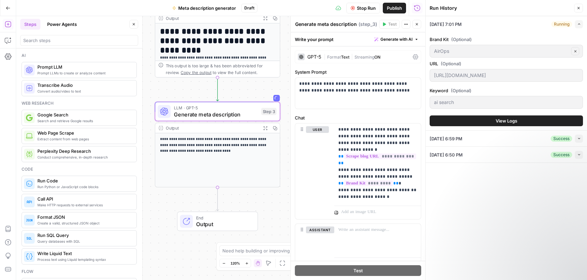
click at [429, 119] on button "View Logs" at bounding box center [506, 121] width 153 height 11
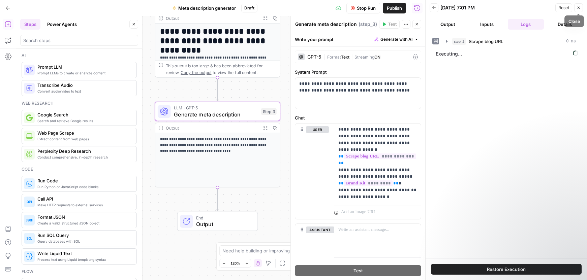
click at [429, 7] on button "Close" at bounding box center [578, 7] width 9 height 9
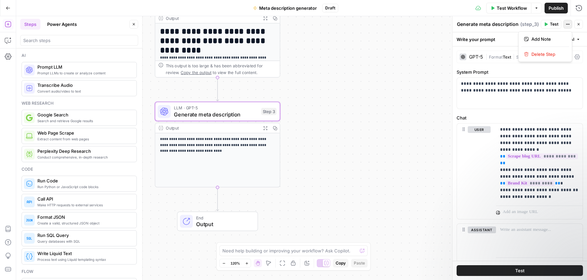
click at [429, 24] on icon "button" at bounding box center [568, 24] width 4 height 4
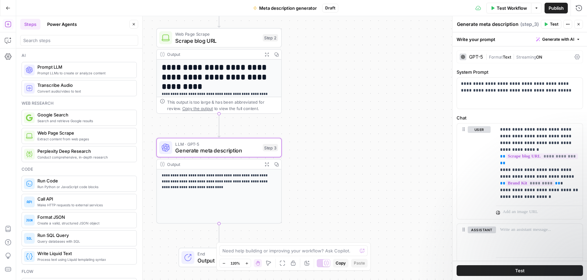
click at [271, 36] on div "Step 2" at bounding box center [271, 37] width 16 height 7
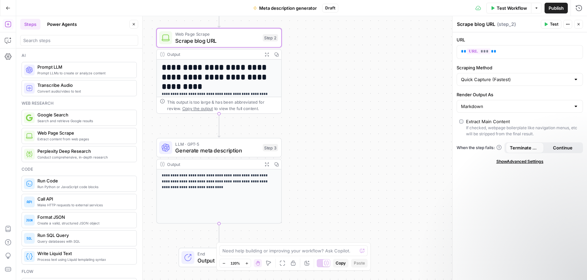
click at [269, 148] on div "Step 3" at bounding box center [271, 147] width 16 height 7
